Goal: Information Seeking & Learning: Understand process/instructions

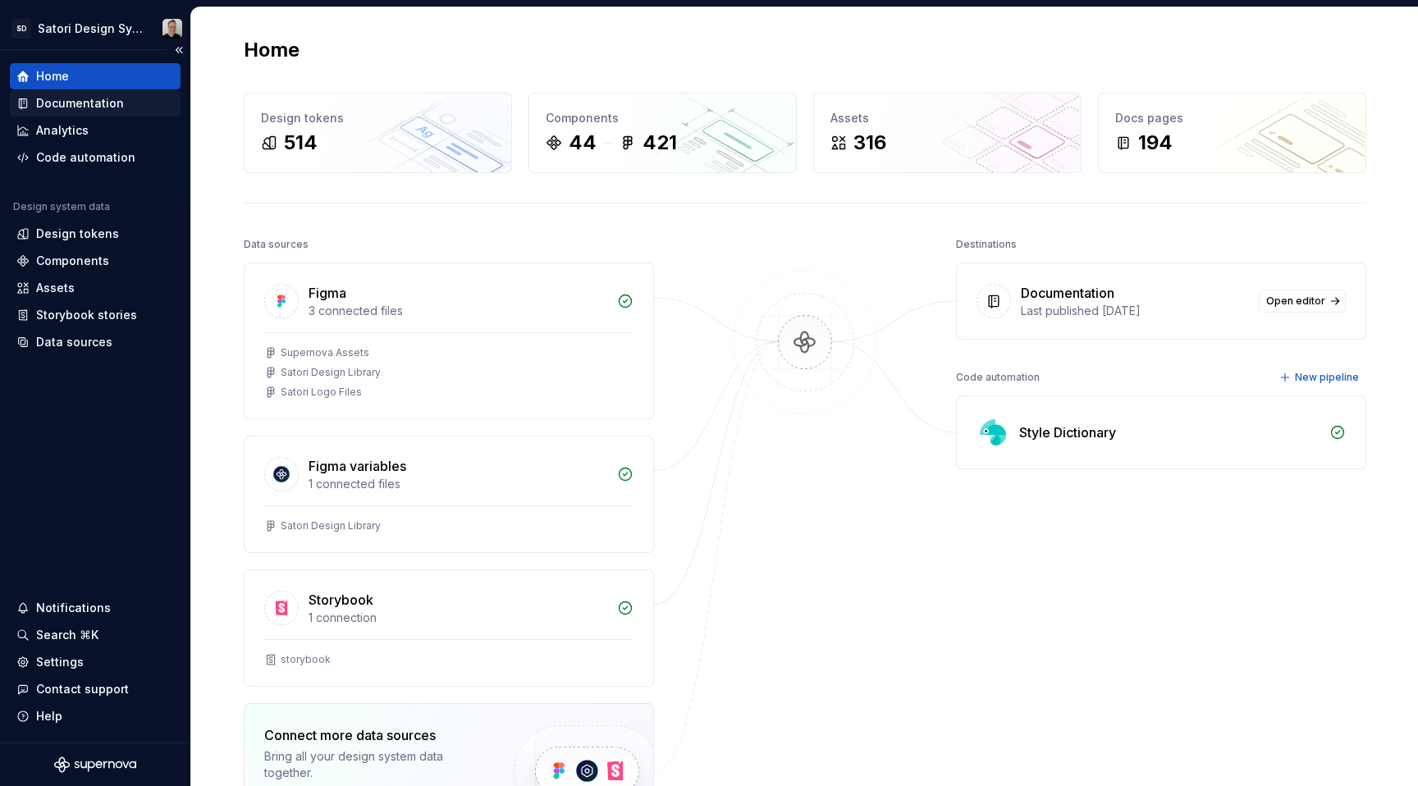
click at [59, 104] on div "Documentation" at bounding box center [80, 103] width 88 height 16
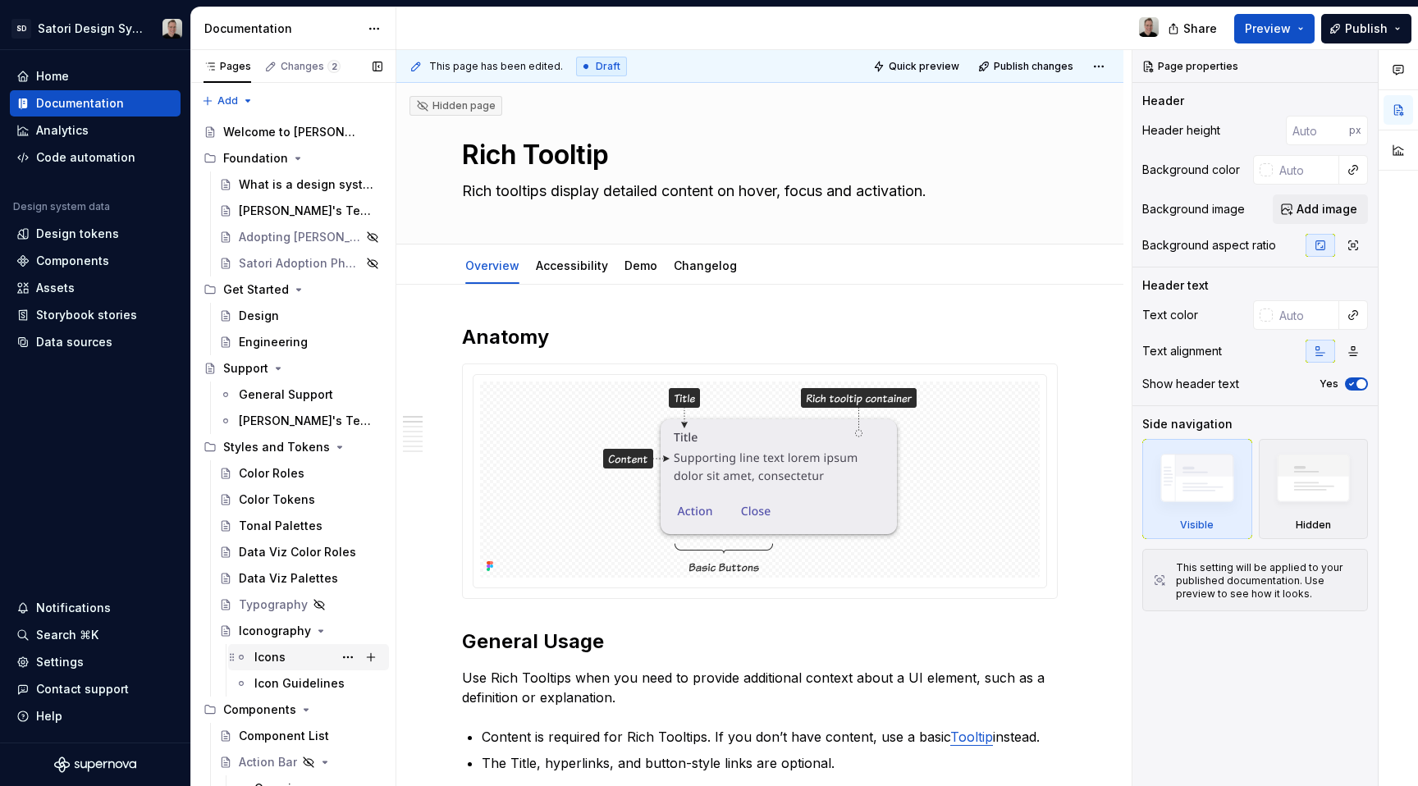
click at [293, 656] on div "Icons" at bounding box center [318, 657] width 128 height 23
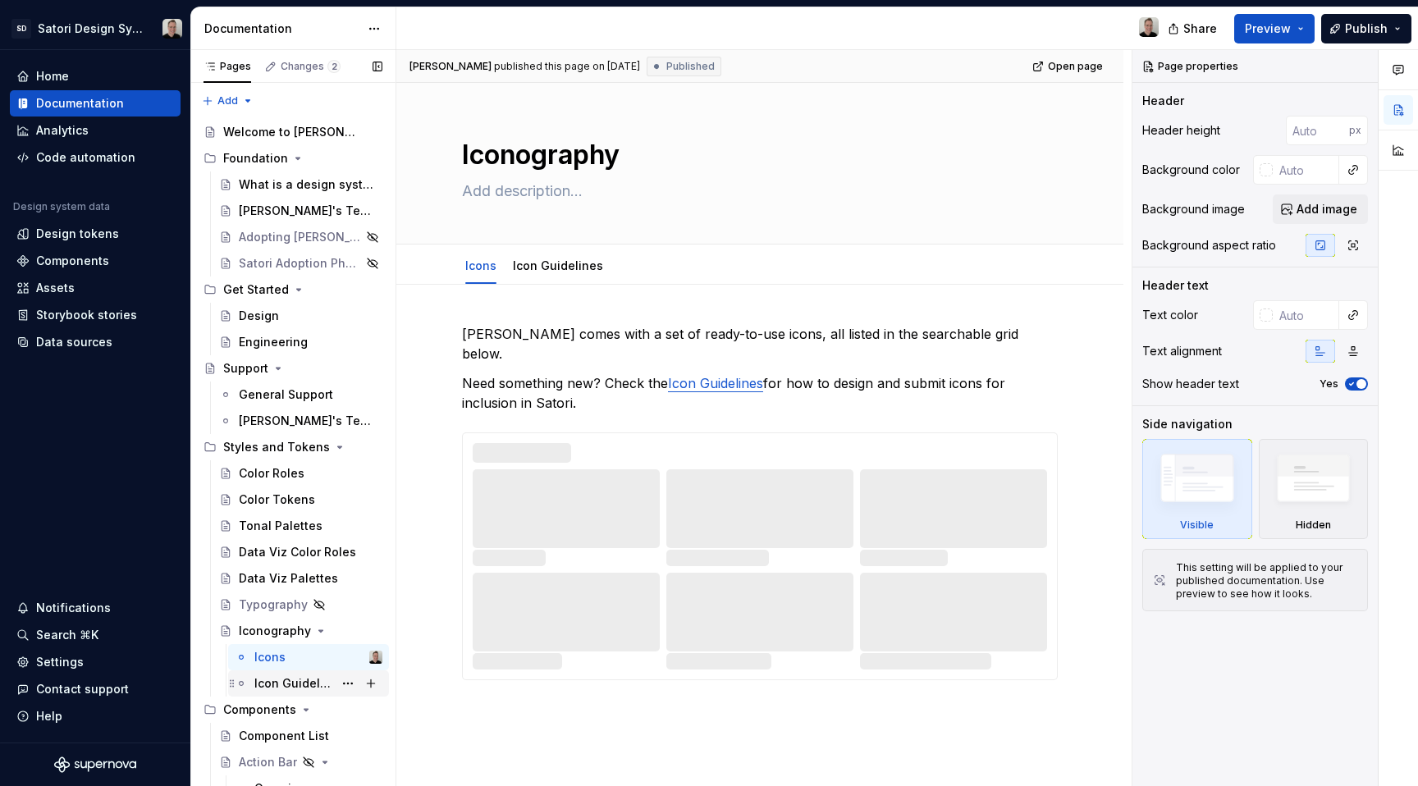
click at [295, 689] on div "Icon Guidelines" at bounding box center [293, 683] width 79 height 16
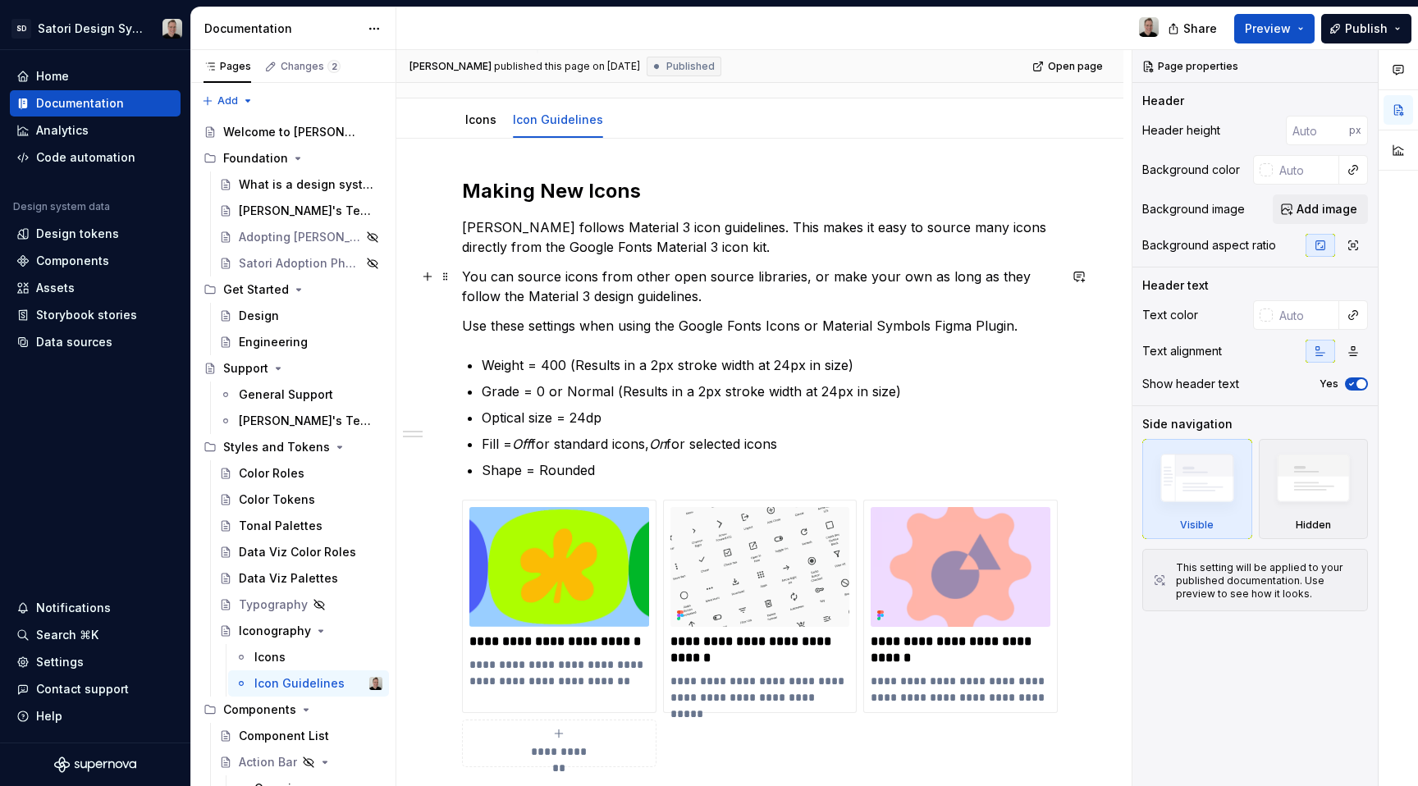
scroll to position [142, 0]
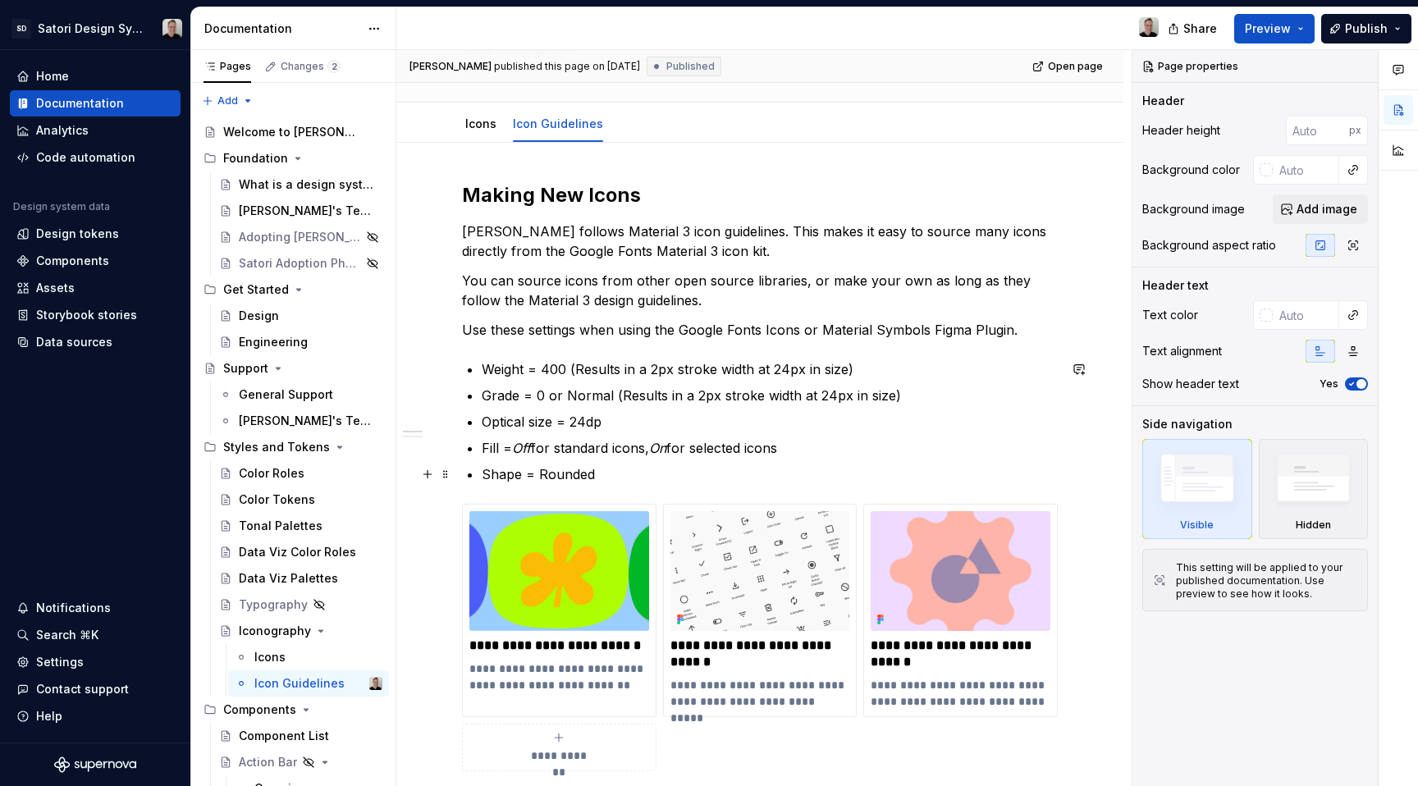
click at [601, 481] on p "Shape = Rounded" at bounding box center [770, 474] width 576 height 20
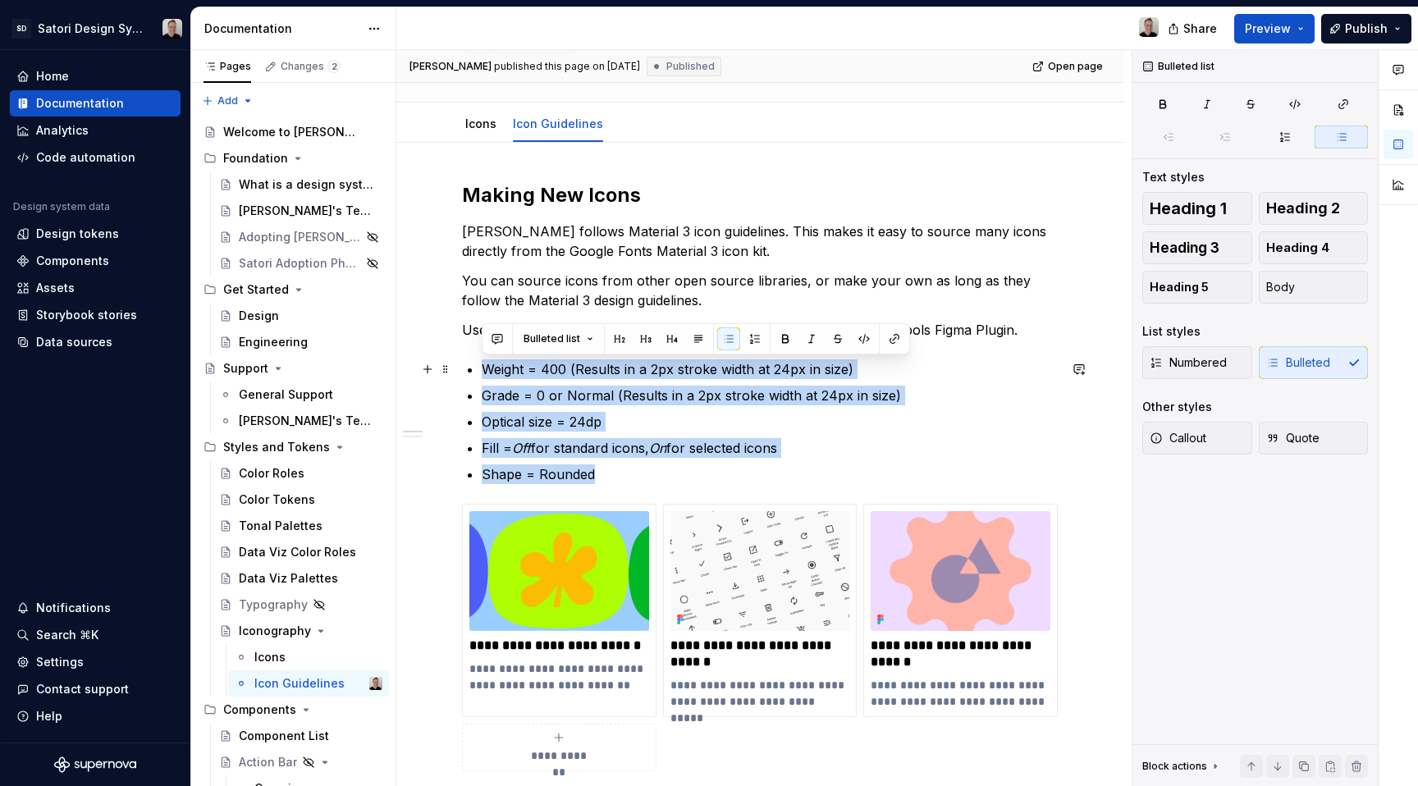
drag, startPoint x: 602, startPoint y: 477, endPoint x: 485, endPoint y: 364, distance: 163.1
click at [485, 364] on ul "Weight = 400 (Results in a 2px stroke width at 24px in size) Grade = 0 or Norma…" at bounding box center [770, 421] width 576 height 125
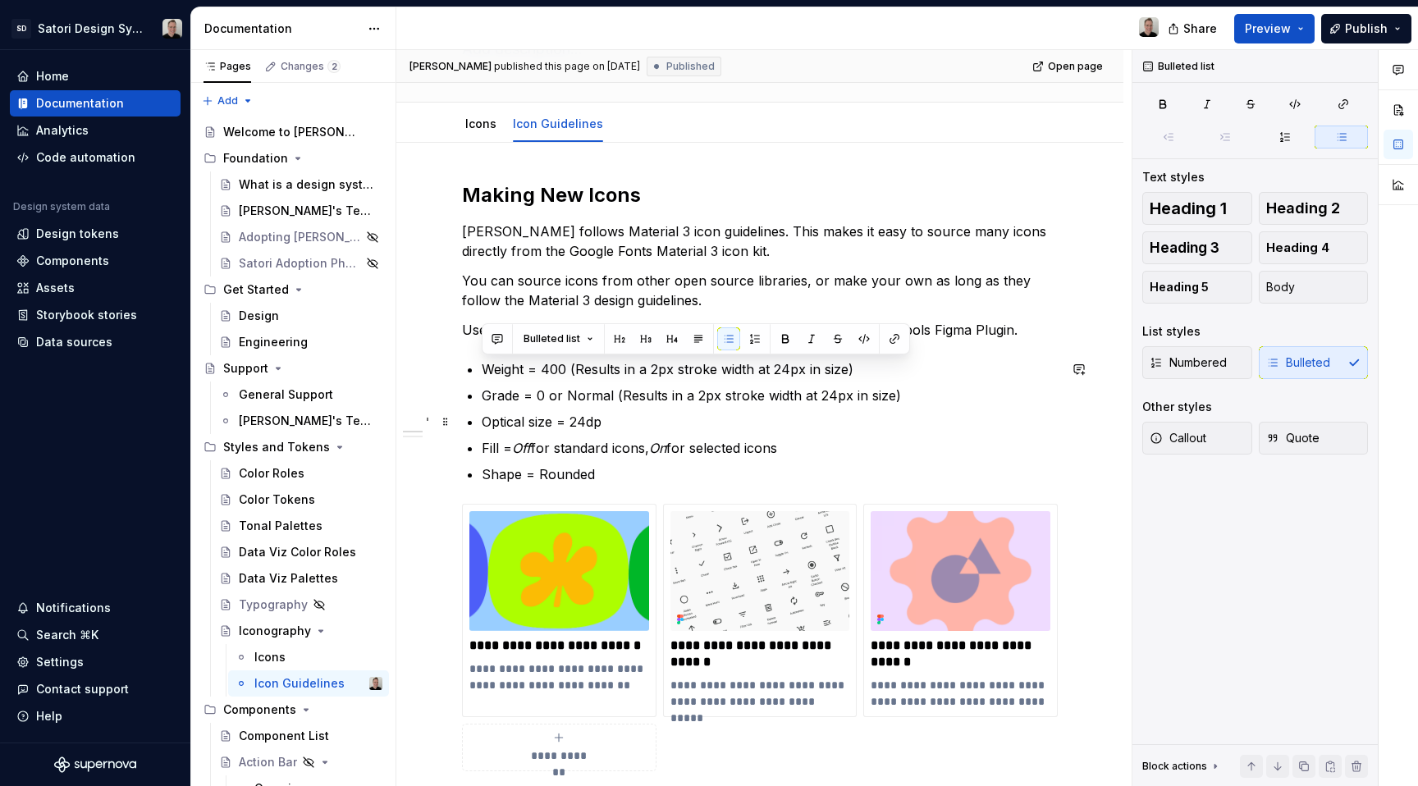
click at [742, 412] on p "Optical size = 24dp" at bounding box center [770, 422] width 576 height 20
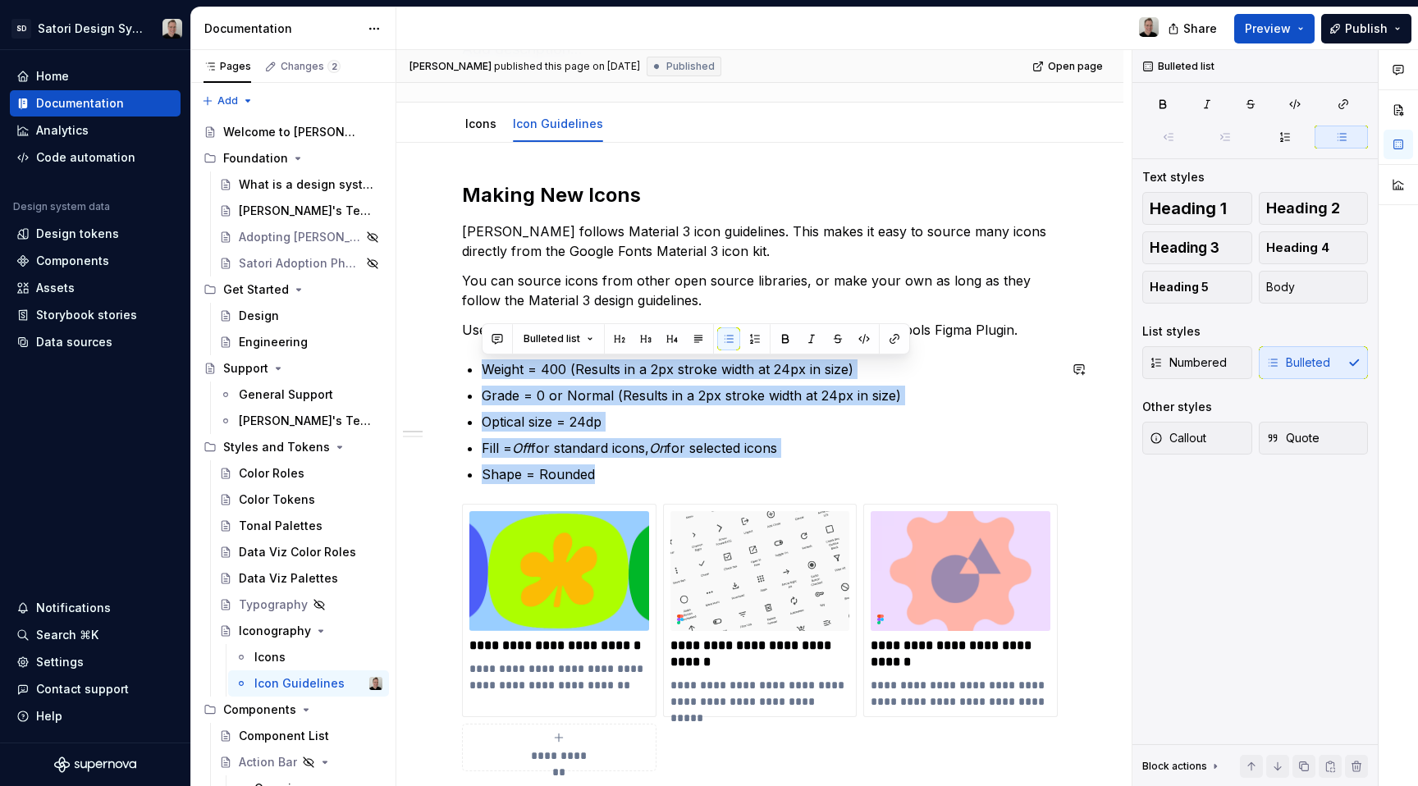
drag, startPoint x: 602, startPoint y: 480, endPoint x: 461, endPoint y: 354, distance: 188.9
click at [462, 354] on div "**********" at bounding box center [760, 659] width 596 height 954
copy ul "Weight = 400 (Results in a 2px stroke width at 24px in size) Grade = 0 or Norma…"
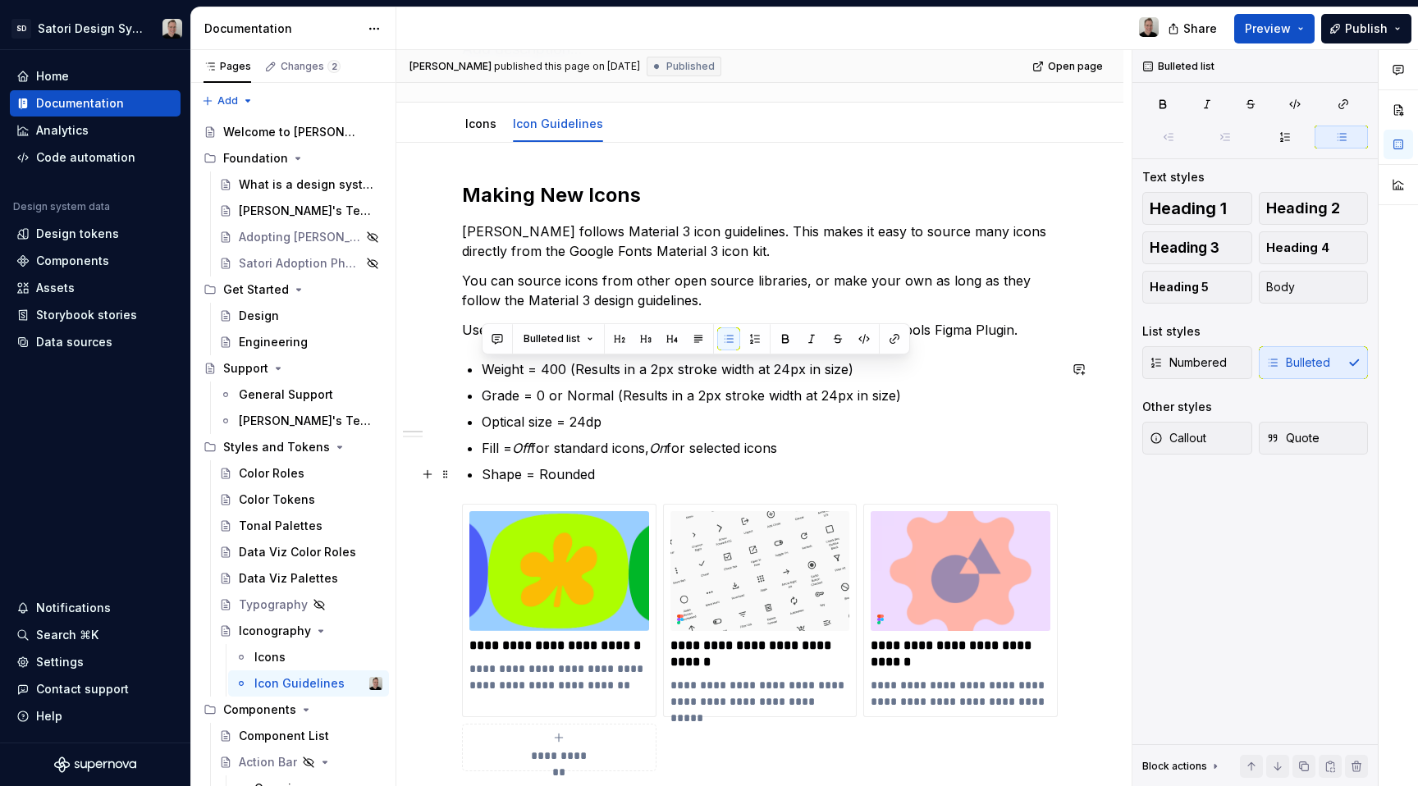
click at [708, 465] on p "Shape = Rounded" at bounding box center [770, 474] width 576 height 20
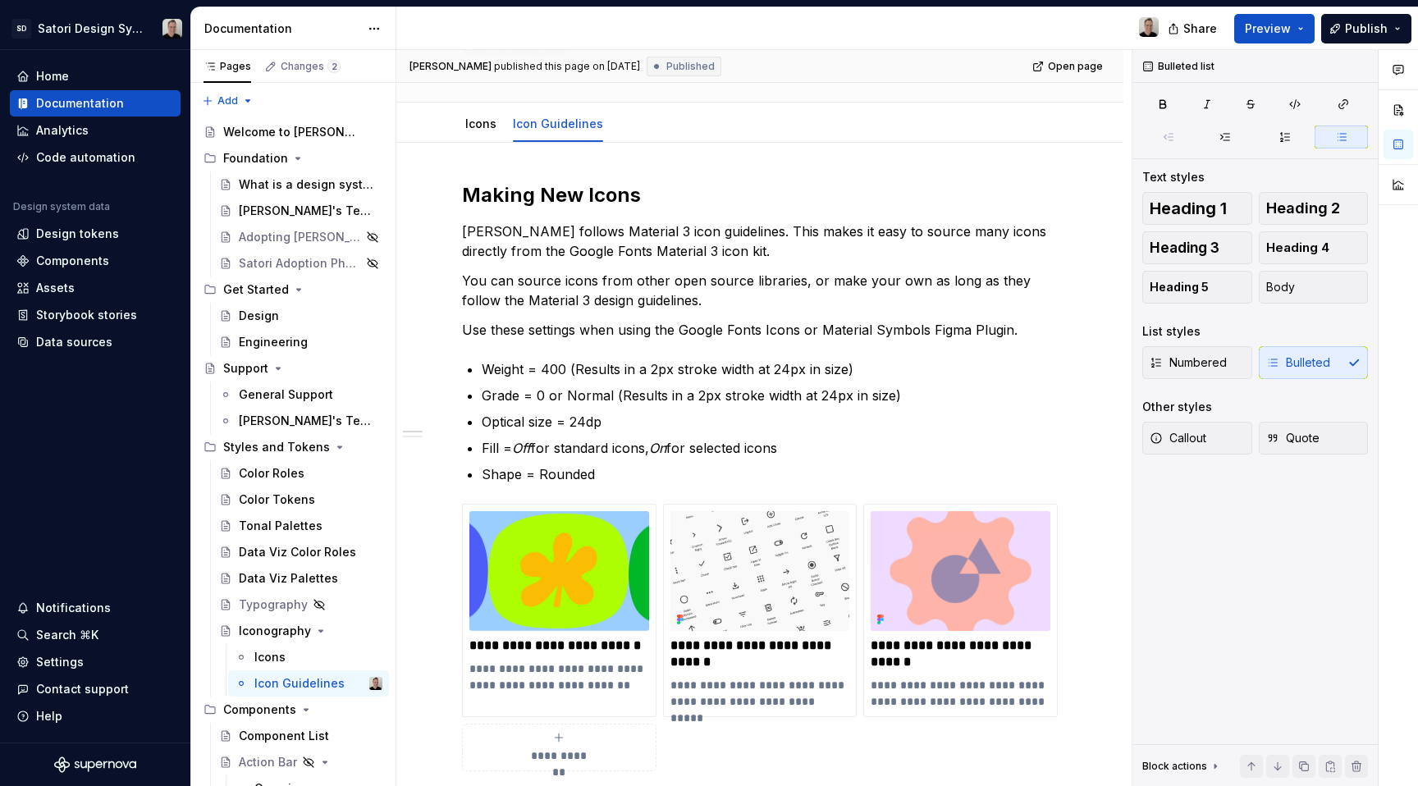
type textarea "*"
